Goal: Task Accomplishment & Management: Use online tool/utility

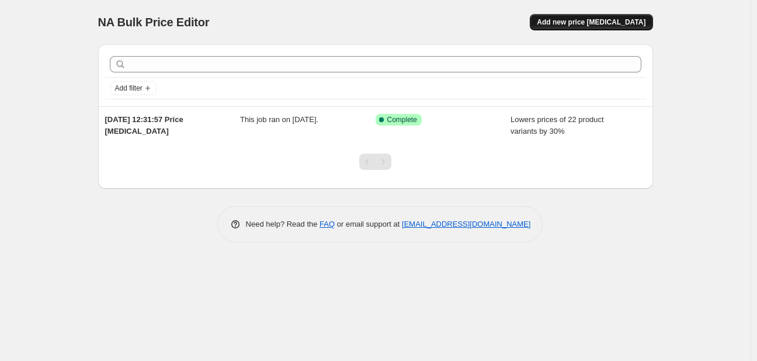
click at [603, 24] on span "Add new price [MEDICAL_DATA]" at bounding box center [591, 22] width 109 height 9
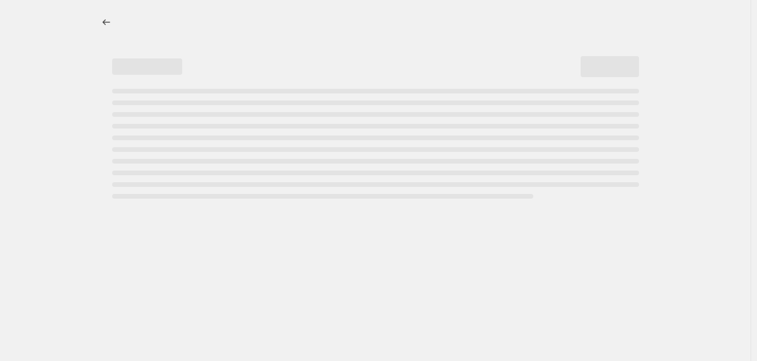
select select "percentage"
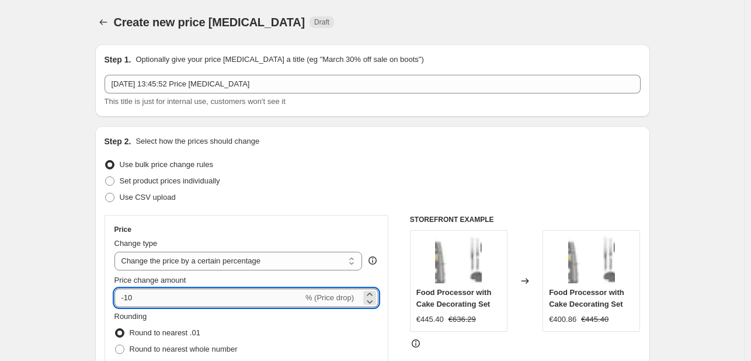
click at [175, 302] on input "-10" at bounding box center [209, 298] width 189 height 19
type input "-1"
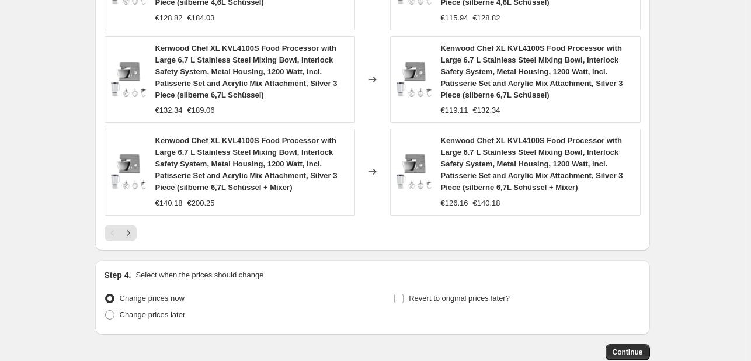
scroll to position [926, 0]
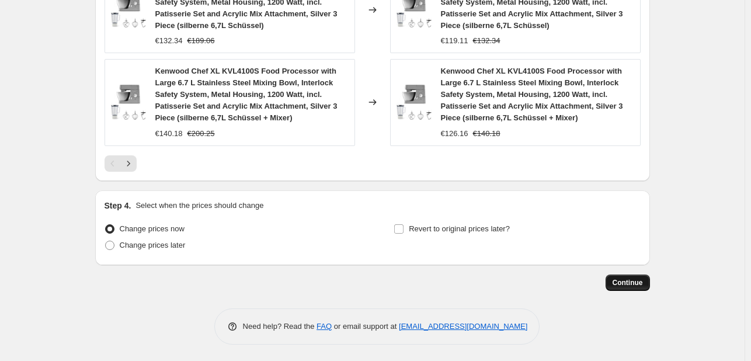
type input "-30"
click at [638, 286] on button "Continue" at bounding box center [628, 283] width 44 height 16
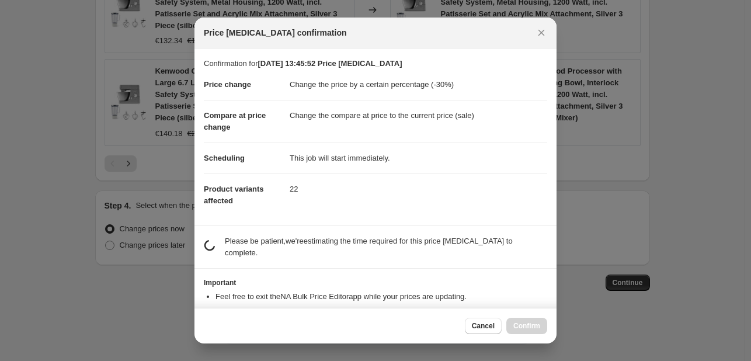
scroll to position [0, 0]
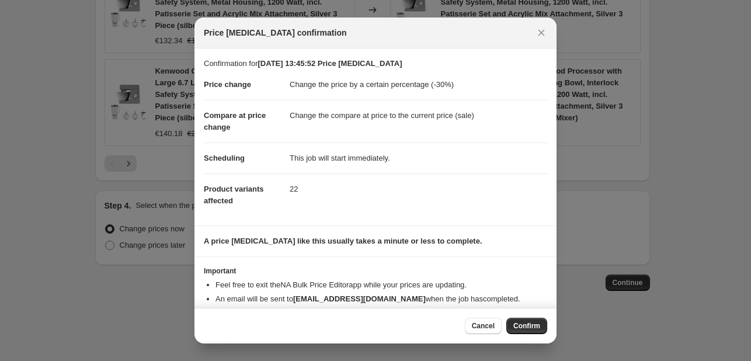
drag, startPoint x: 528, startPoint y: 323, endPoint x: 540, endPoint y: 334, distance: 16.1
click at [529, 324] on span "Confirm" at bounding box center [527, 325] width 27 height 9
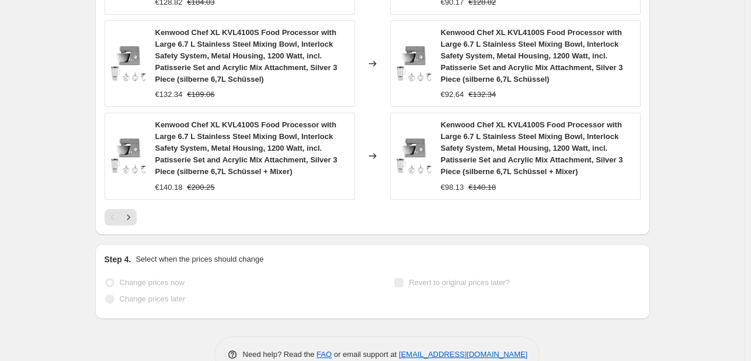
scroll to position [957, 0]
